Goal: Transaction & Acquisition: Purchase product/service

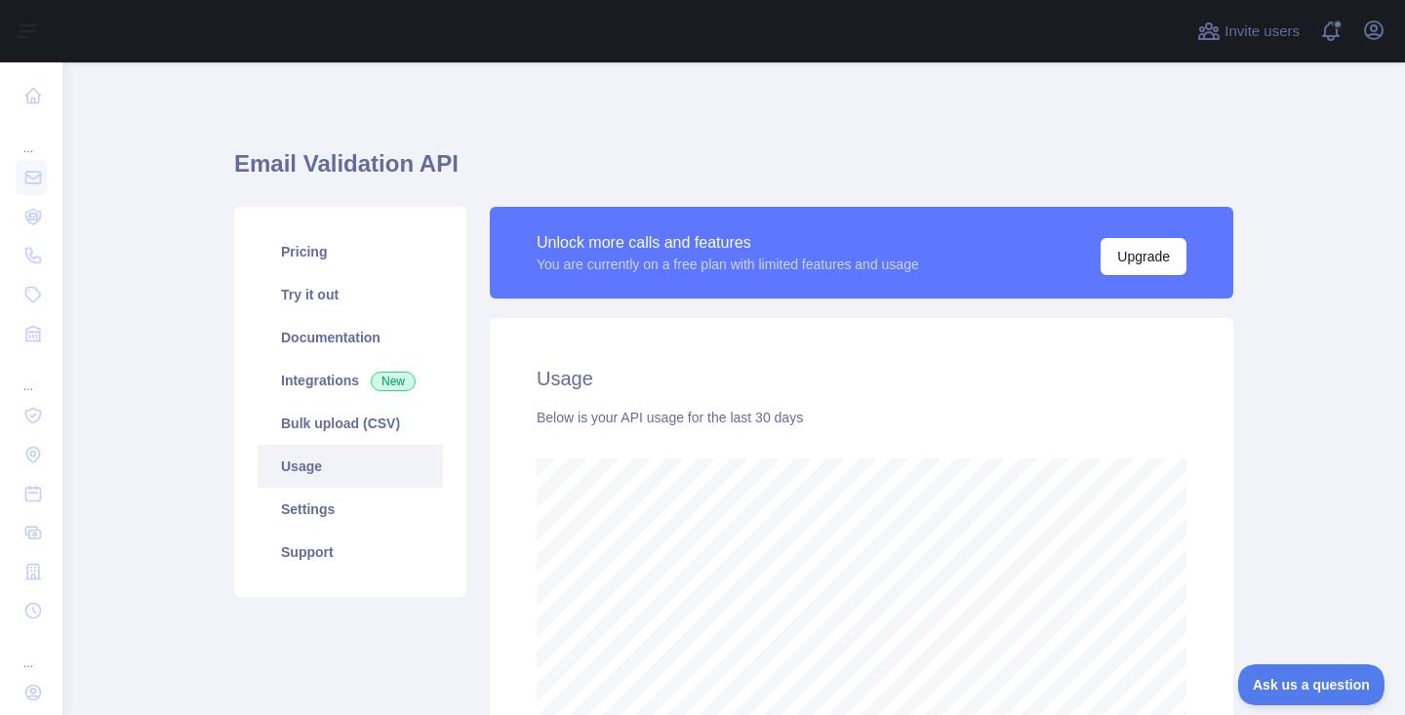
scroll to position [653, 1328]
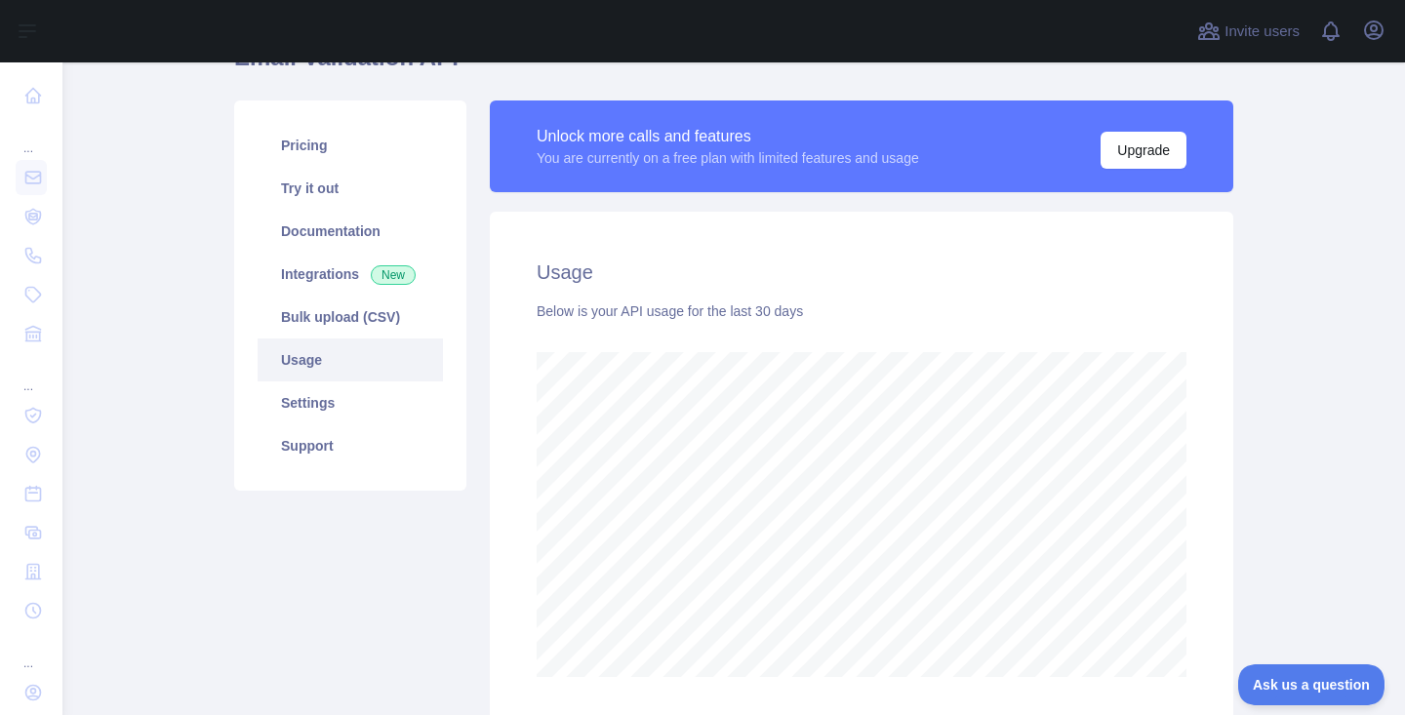
scroll to position [115, 0]
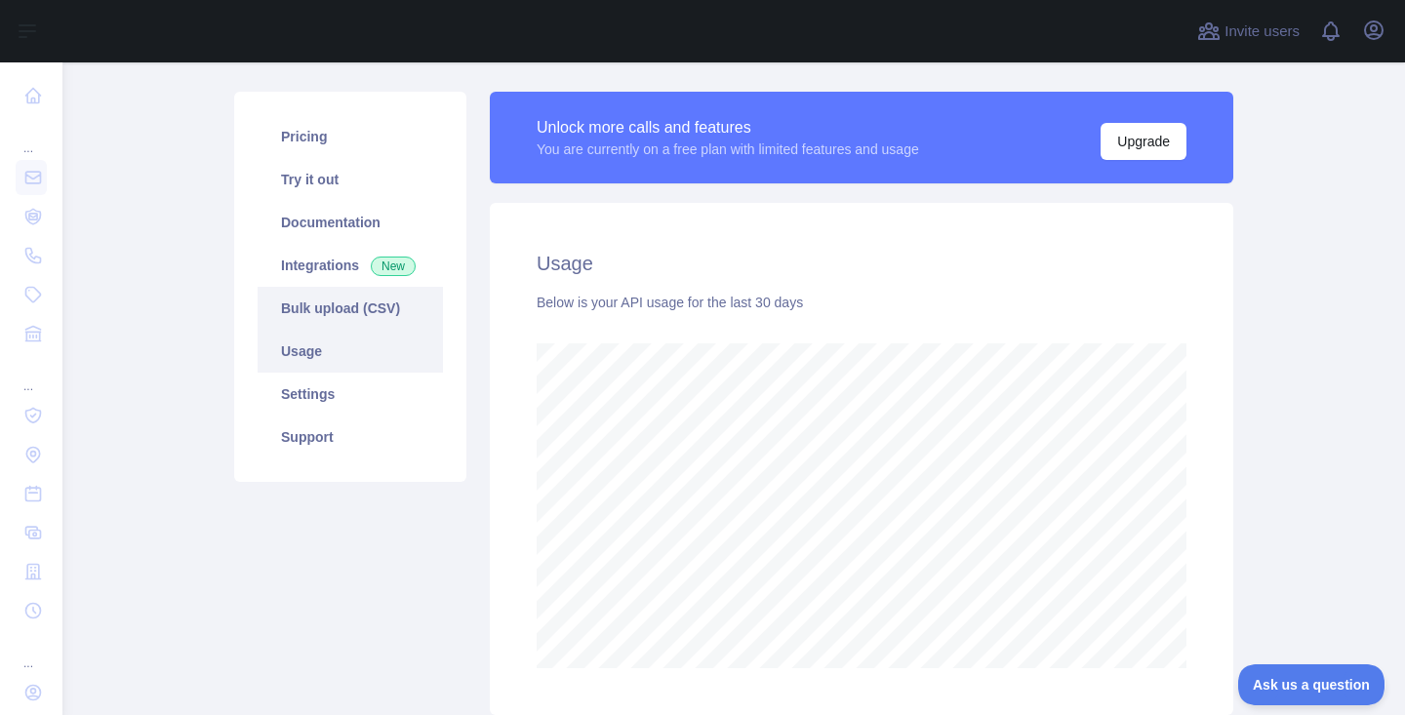
click at [307, 328] on link "Bulk upload (CSV)" at bounding box center [350, 308] width 185 height 43
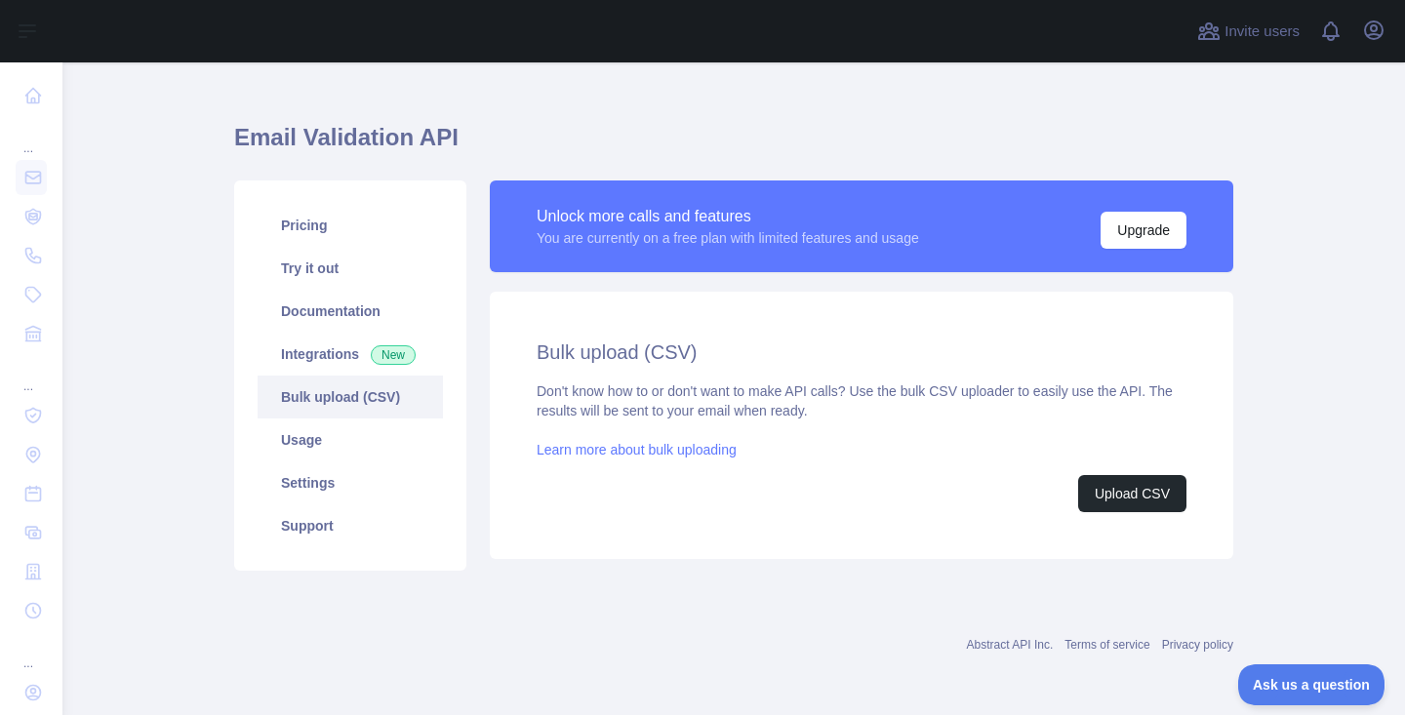
scroll to position [26, 0]
click at [303, 430] on link "Usage" at bounding box center [350, 439] width 185 height 43
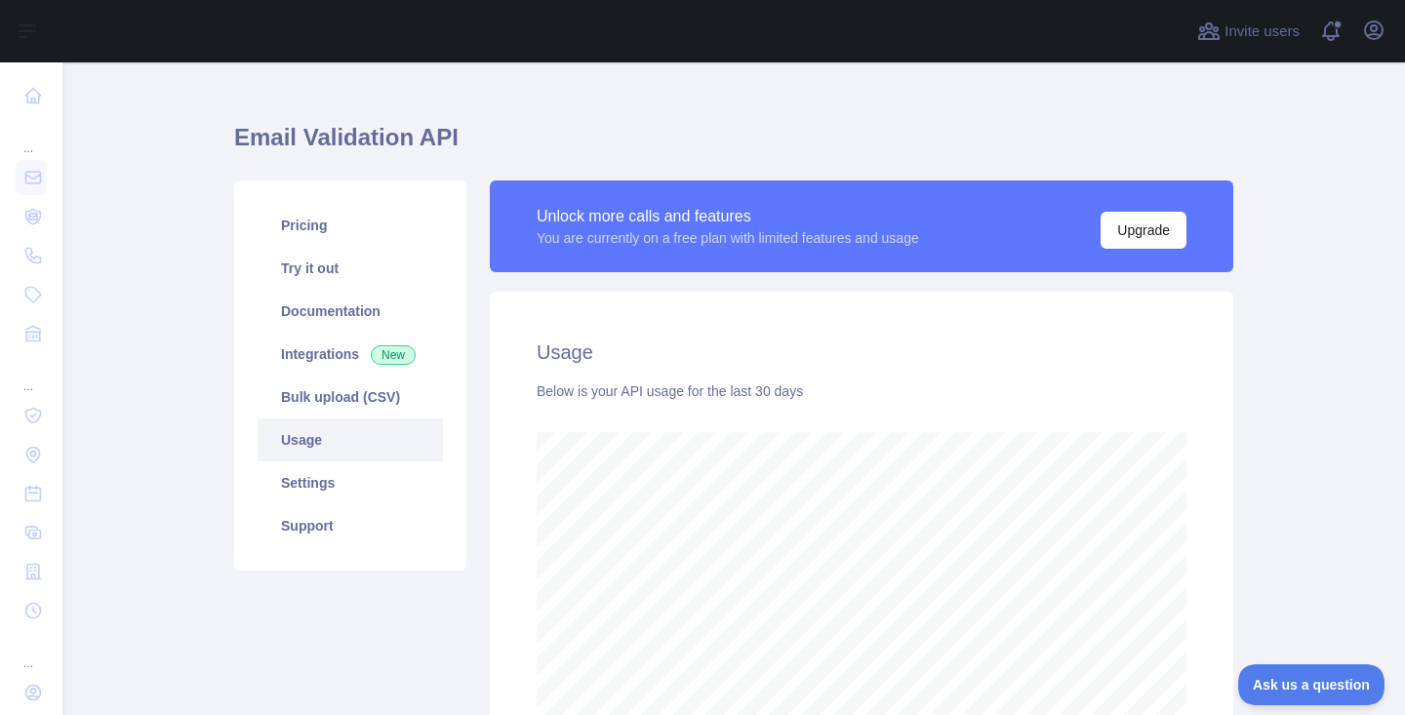
scroll to position [653, 1328]
click at [342, 395] on link "Bulk upload (CSV)" at bounding box center [350, 397] width 185 height 43
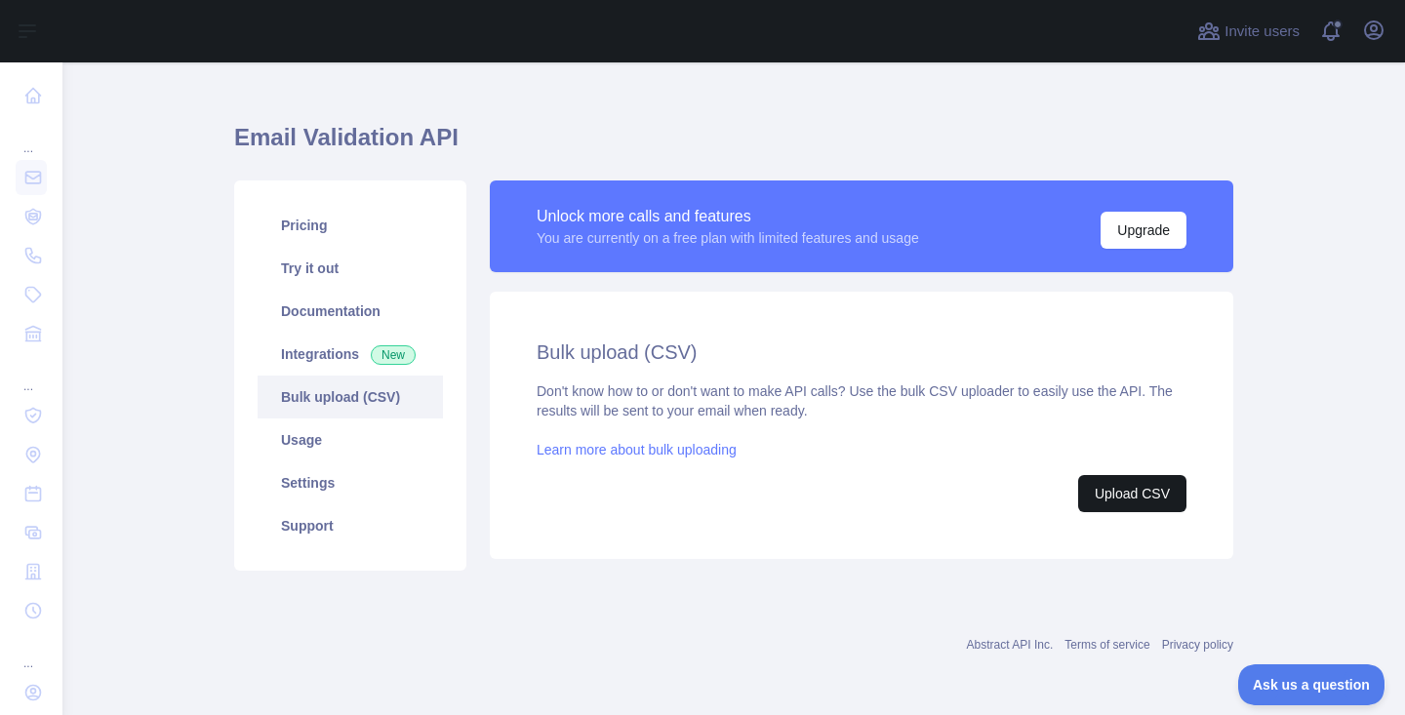
click at [1103, 486] on button "Upload CSV" at bounding box center [1132, 493] width 108 height 37
click at [313, 229] on link "Pricing" at bounding box center [350, 225] width 185 height 43
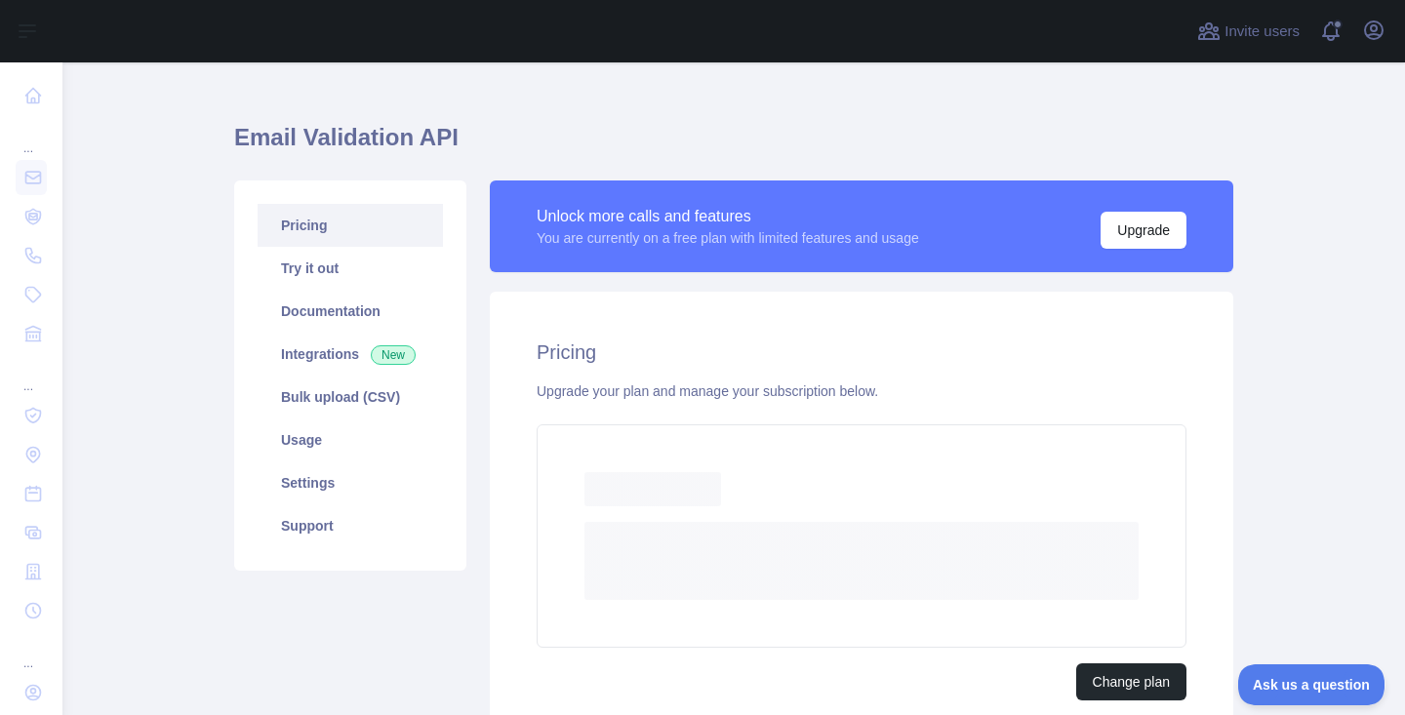
scroll to position [116, 0]
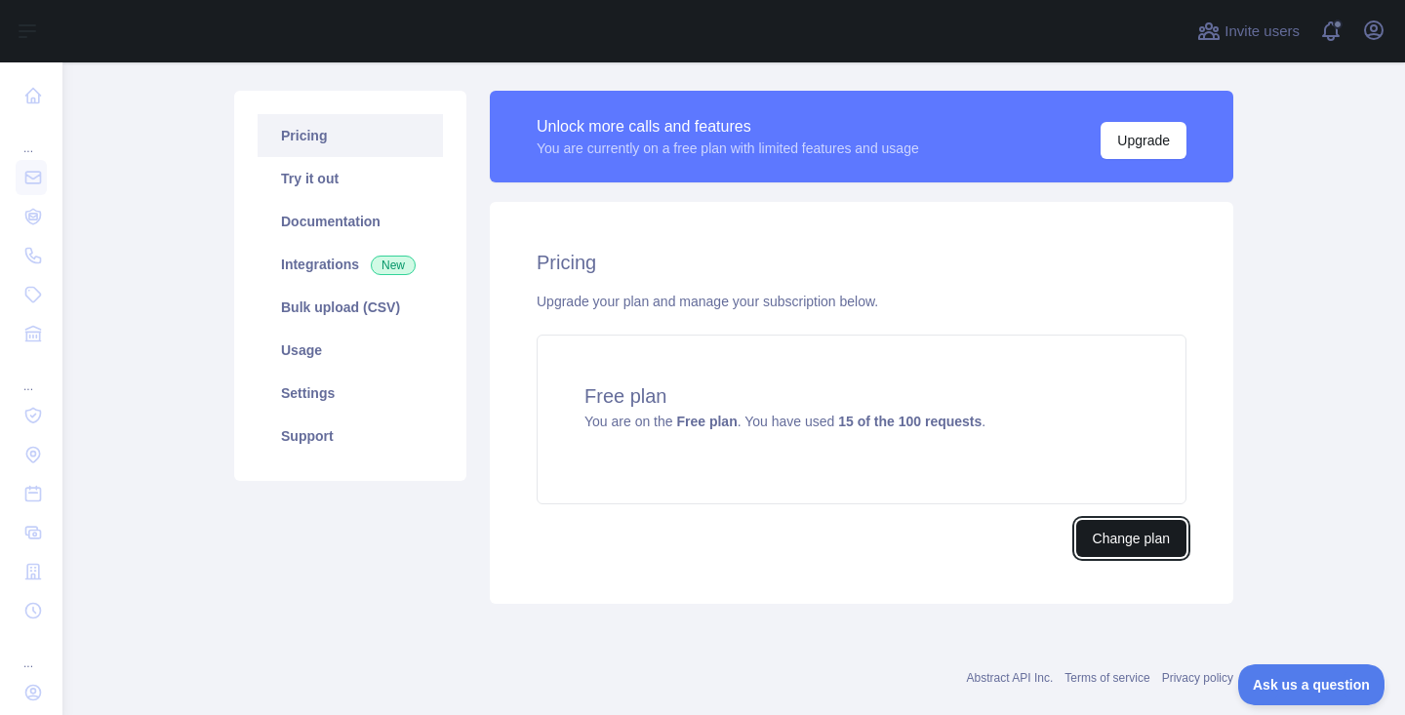
click at [1084, 543] on button "Change plan" at bounding box center [1131, 538] width 110 height 37
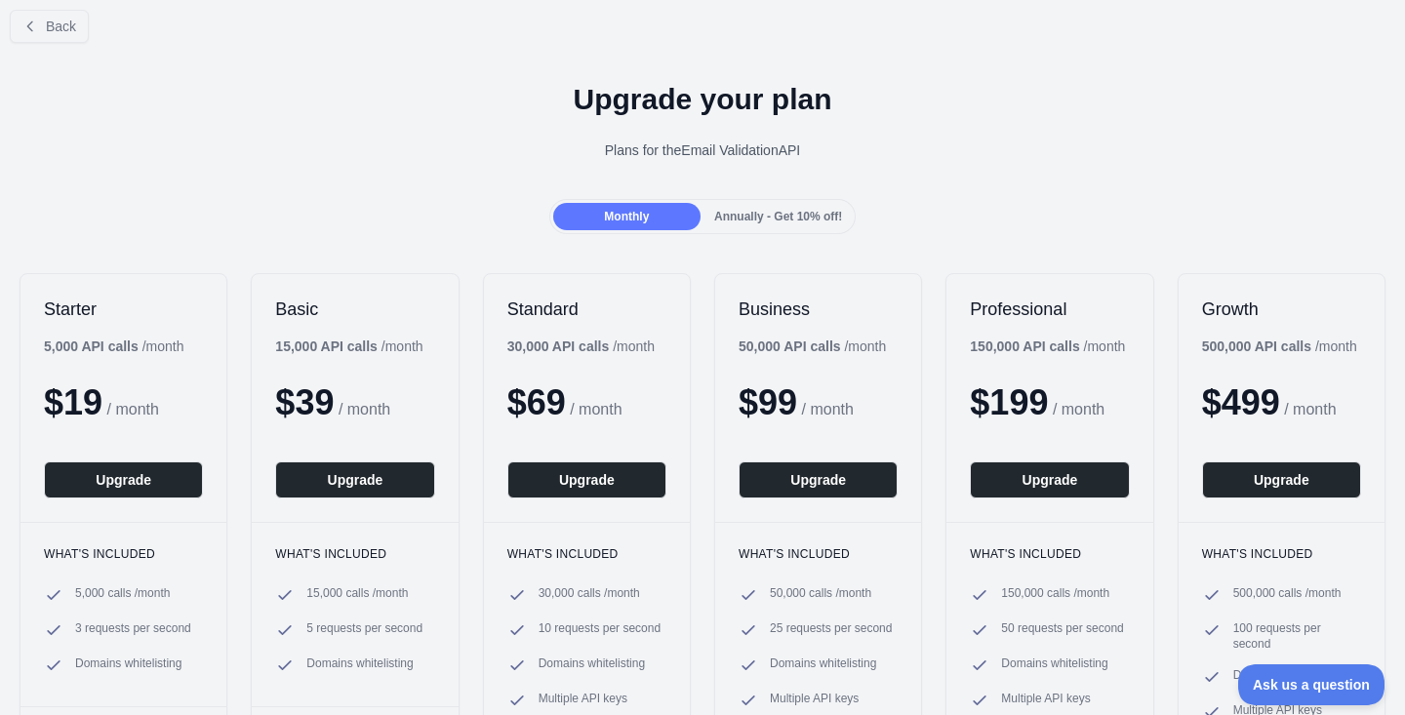
scroll to position [12, 0]
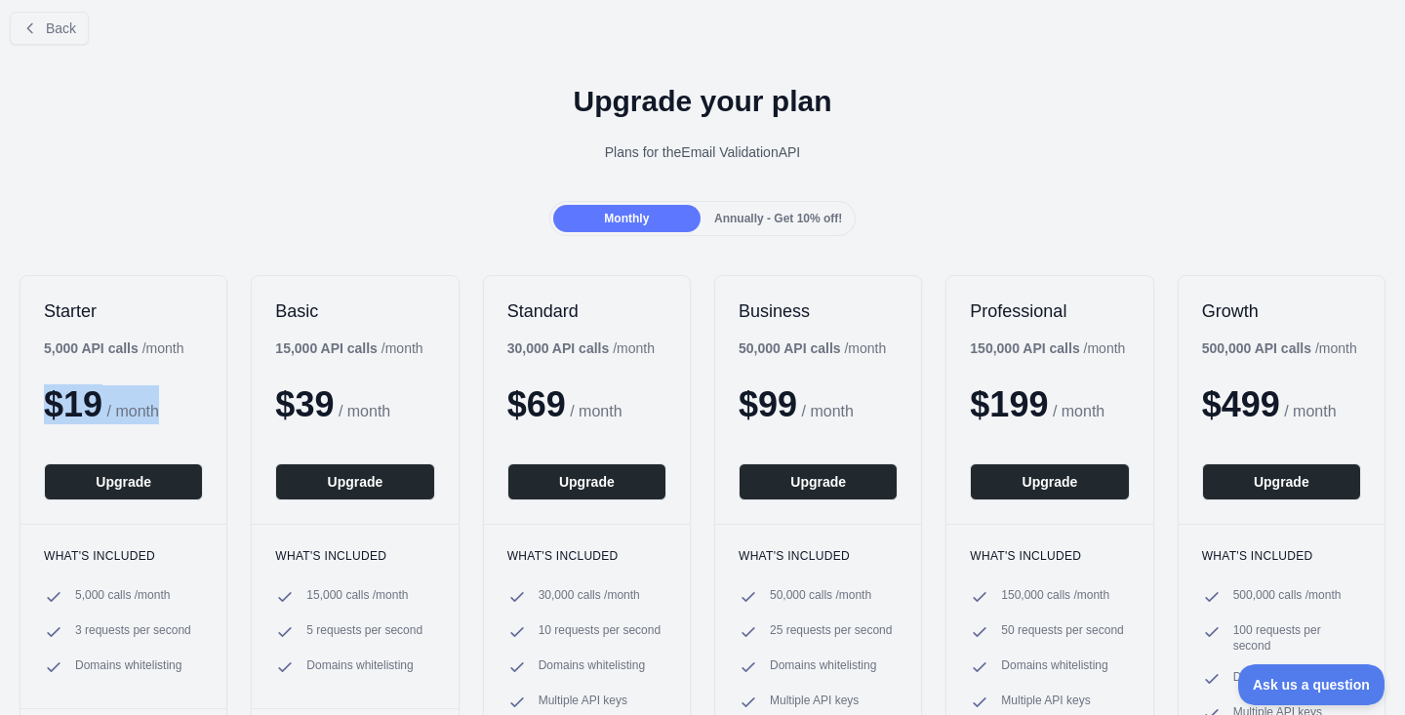
drag, startPoint x: 53, startPoint y: 404, endPoint x: 174, endPoint y: 414, distance: 121.3
click at [175, 415] on div "$ 19 / month" at bounding box center [123, 404] width 159 height 39
click at [69, 345] on b "5,000 API calls" at bounding box center [91, 348] width 95 height 16
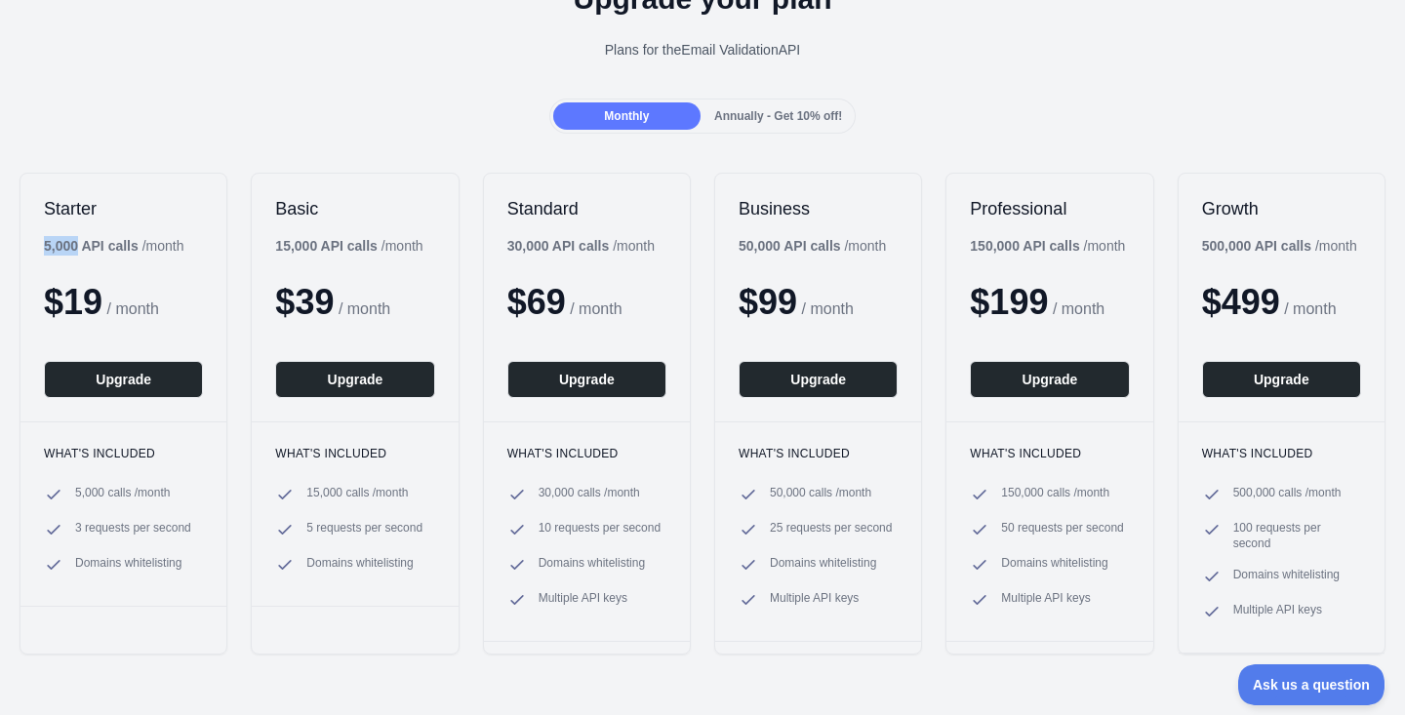
click at [233, 435] on div "Starter 5,000 API calls / month $ 19 / month Upgrade What's included 5,000 call…" at bounding box center [702, 413] width 1405 height 521
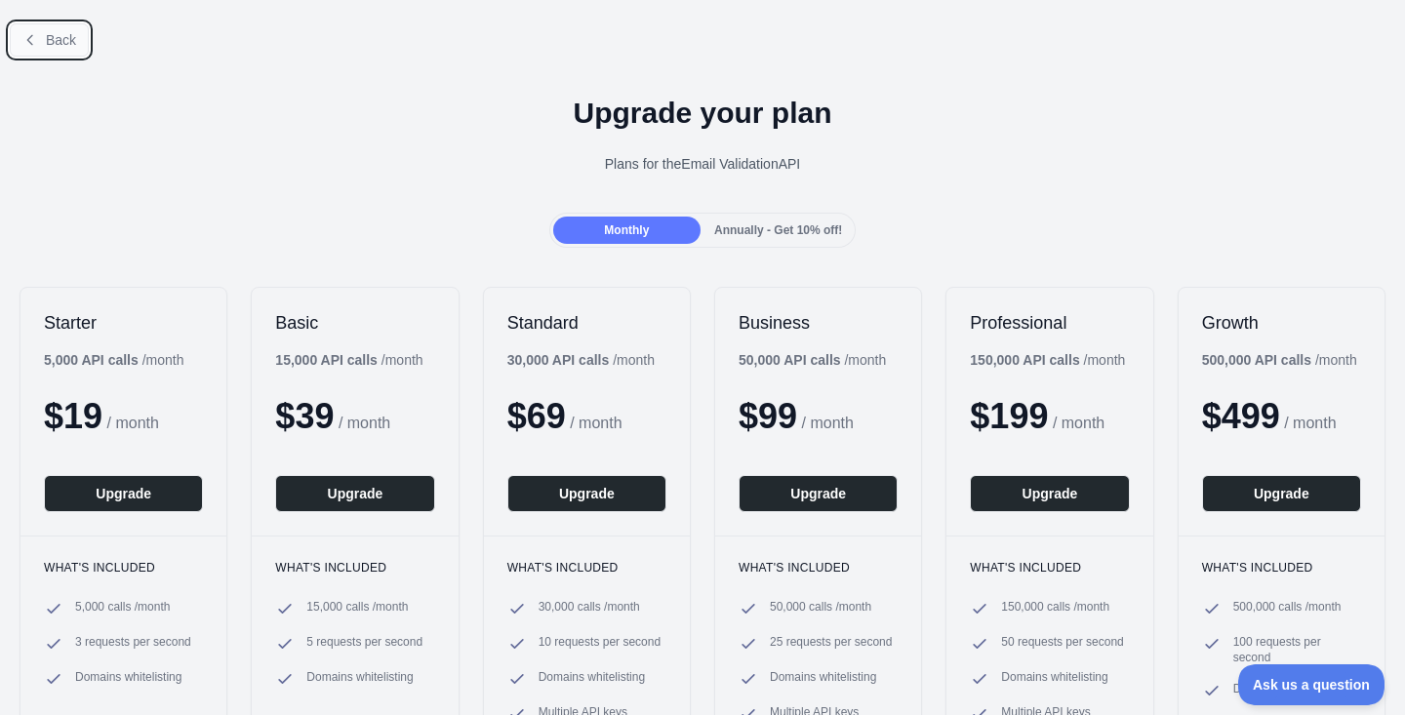
click at [20, 50] on button "Back" at bounding box center [49, 39] width 79 height 33
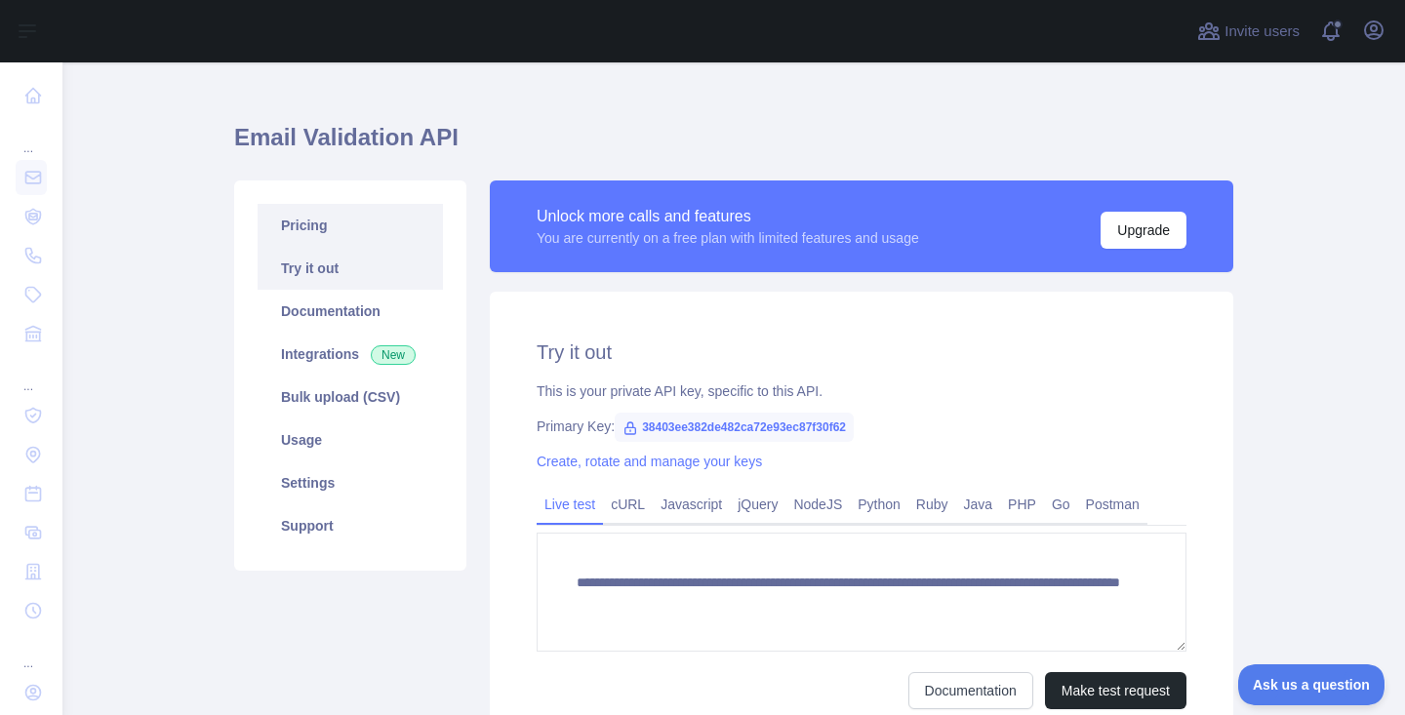
click at [305, 232] on link "Pricing" at bounding box center [350, 225] width 185 height 43
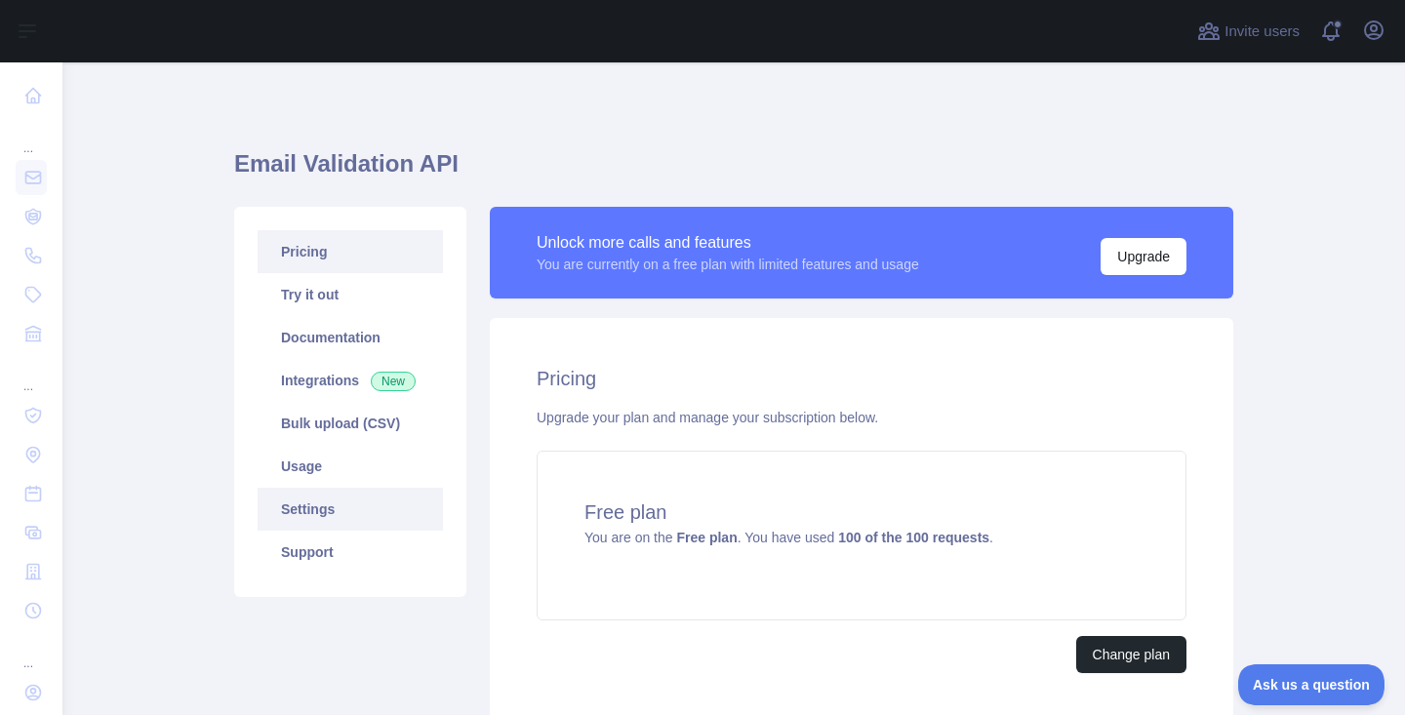
click at [307, 522] on link "Settings" at bounding box center [350, 509] width 185 height 43
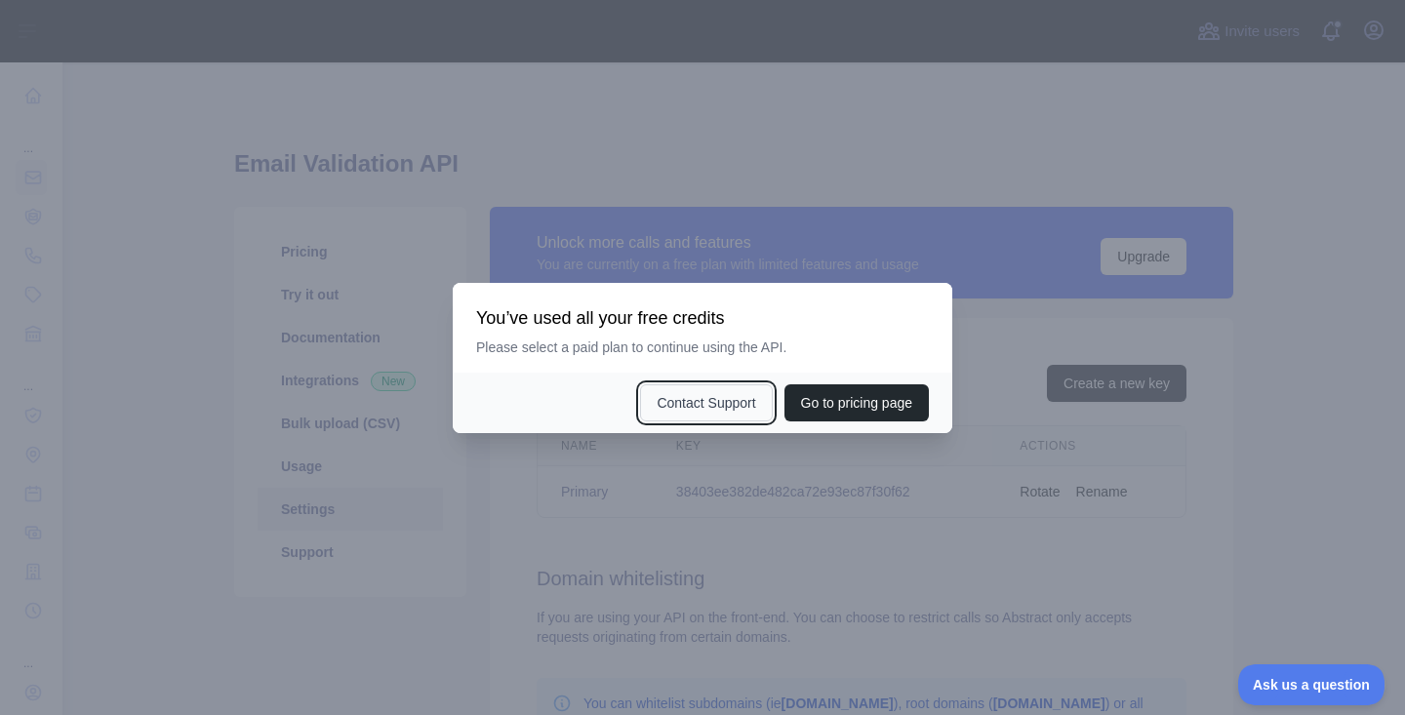
click at [701, 407] on button "Contact Support" at bounding box center [706, 402] width 132 height 37
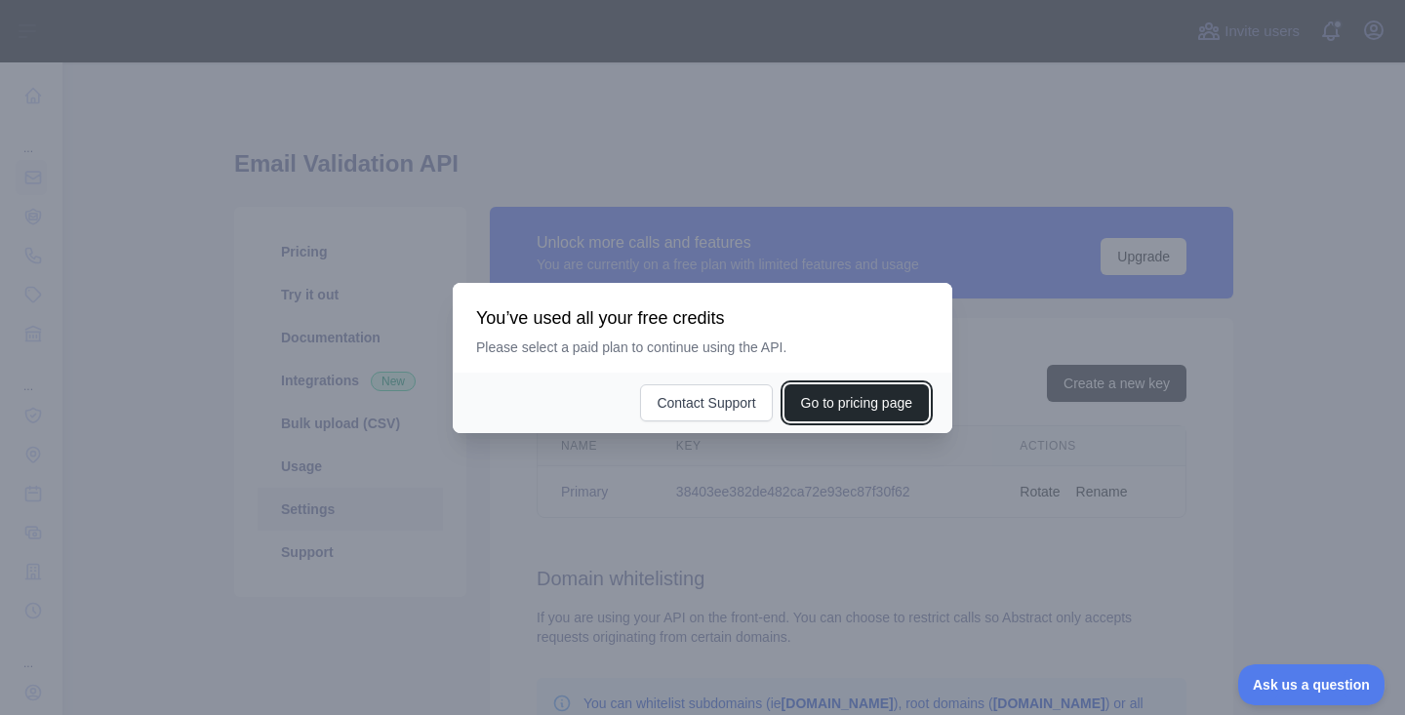
click at [870, 401] on button "Go to pricing page" at bounding box center [856, 402] width 144 height 37
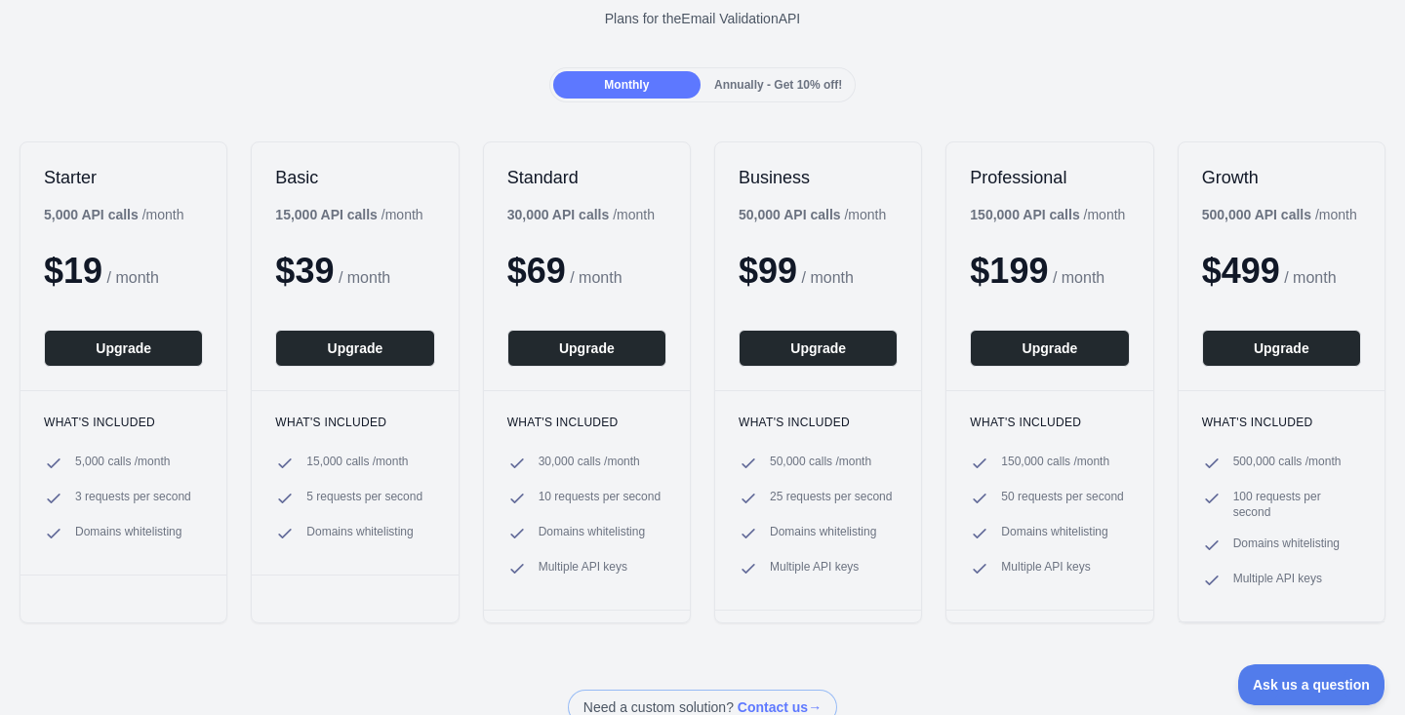
scroll to position [146, 0]
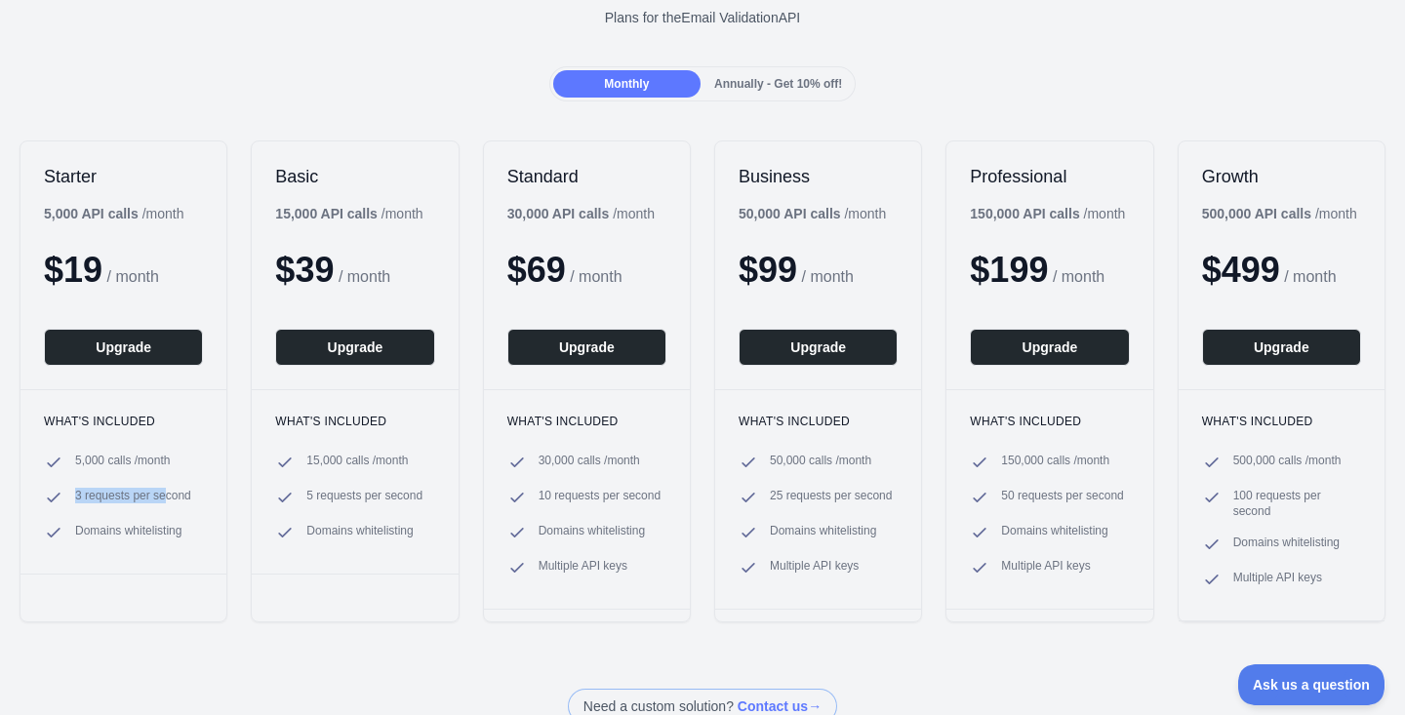
drag, startPoint x: 1090, startPoint y: 214, endPoint x: 164, endPoint y: 497, distance: 969.1
click at [164, 497] on span "3 requests per second" at bounding box center [133, 498] width 116 height 20
click at [187, 501] on span "3 requests per second" at bounding box center [133, 498] width 116 height 20
